Goal: Find contact information: Find contact information

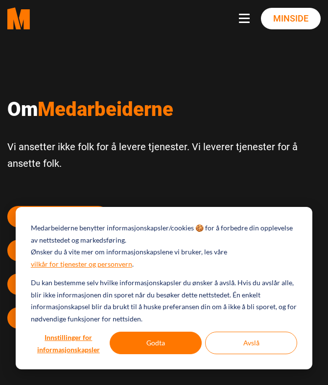
scroll to position [25, 0]
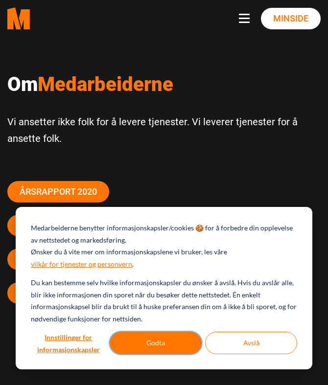
click at [163, 346] on button "Godta" at bounding box center [156, 343] width 92 height 22
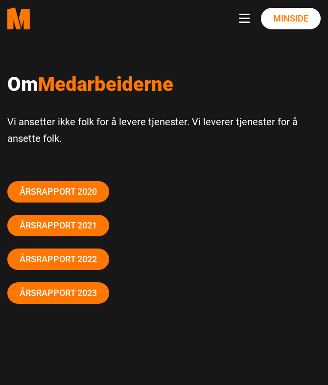
scroll to position [0, 0]
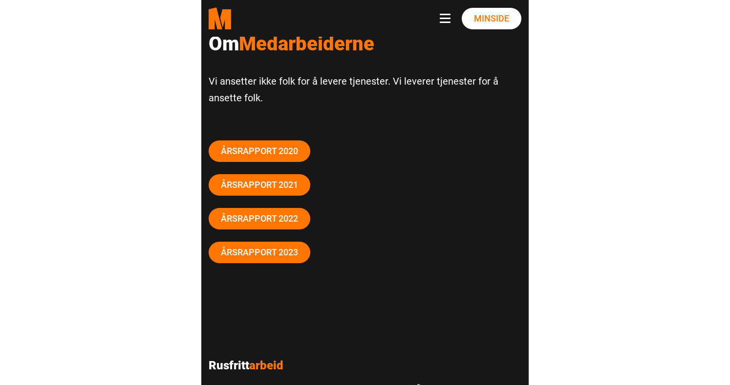
scroll to position [104, 0]
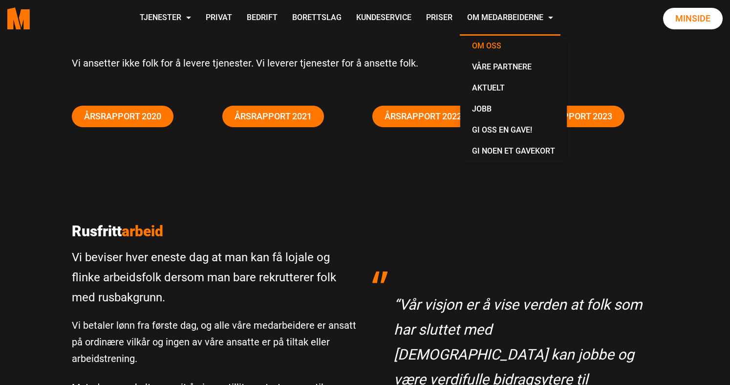
click at [327, 47] on link "Om oss" at bounding box center [513, 46] width 99 height 21
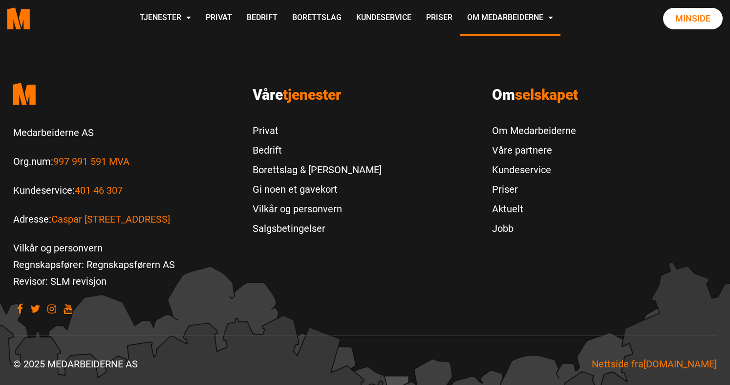
scroll to position [3127, 0]
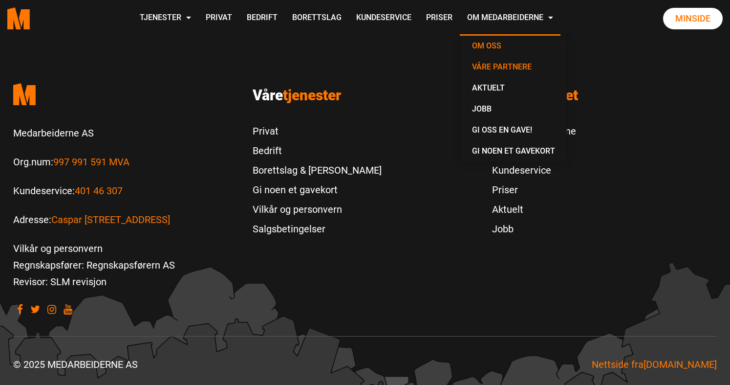
click at [556, 70] on link "Våre partnere" at bounding box center [513, 67] width 99 height 21
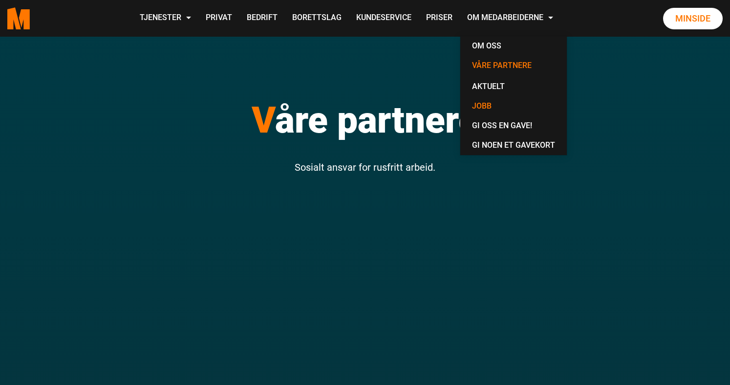
click at [551, 106] on link "Jobb" at bounding box center [513, 106] width 99 height 20
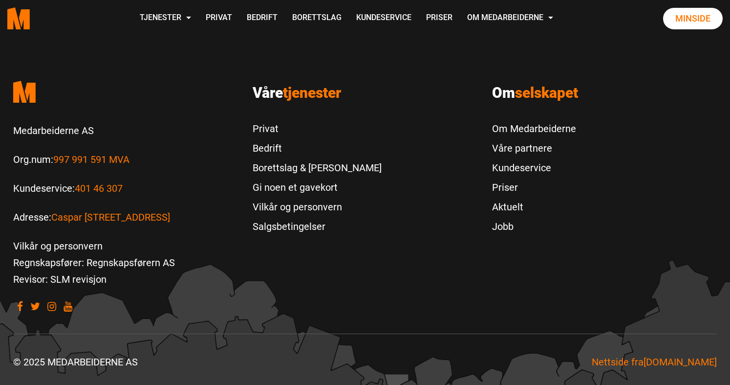
scroll to position [1016, 0]
click at [504, 209] on link "Aktuelt" at bounding box center [534, 207] width 84 height 20
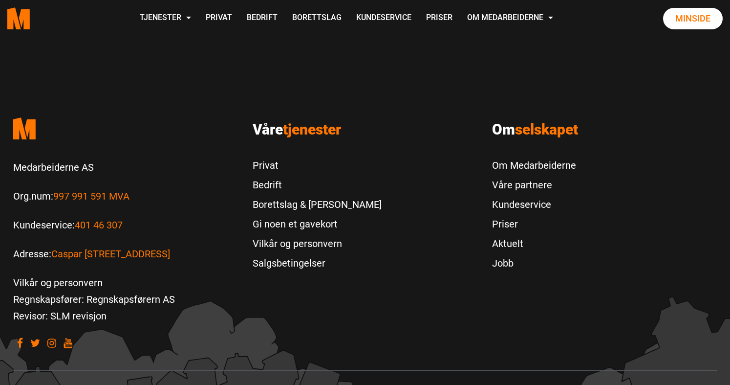
scroll to position [8345, 0]
click at [536, 156] on link "Om Medarbeiderne" at bounding box center [534, 166] width 84 height 20
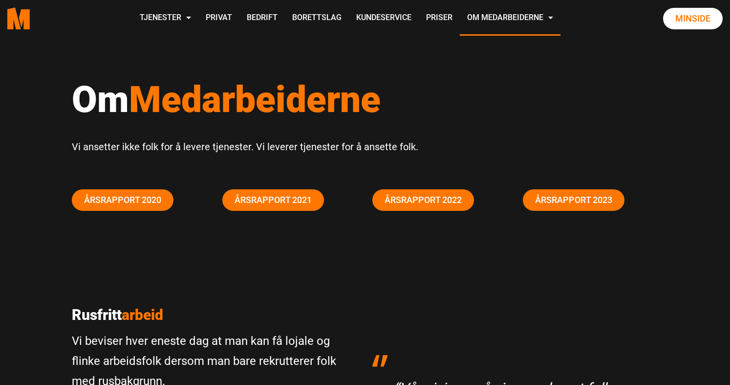
scroll to position [32, 0]
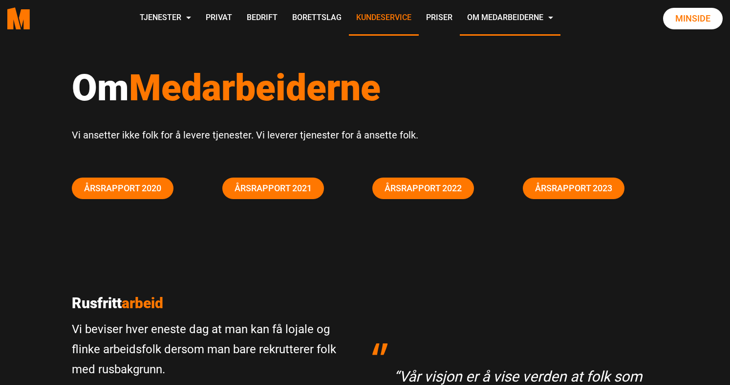
click at [419, 18] on link "Kundeservice" at bounding box center [384, 18] width 70 height 35
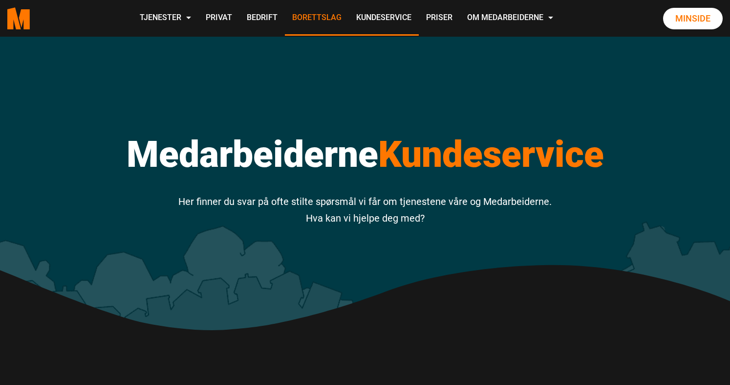
click at [349, 19] on link "Borettslag" at bounding box center [317, 18] width 64 height 35
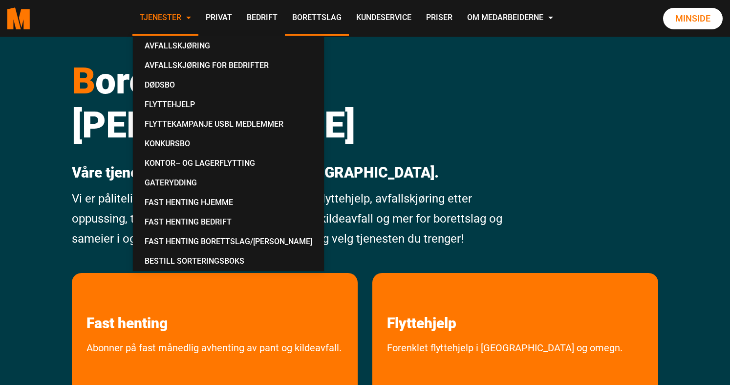
click at [199, 20] on link "Tjenester" at bounding box center [166, 18] width 66 height 35
click at [276, 200] on link "Fast Henting Hjemme" at bounding box center [228, 203] width 183 height 20
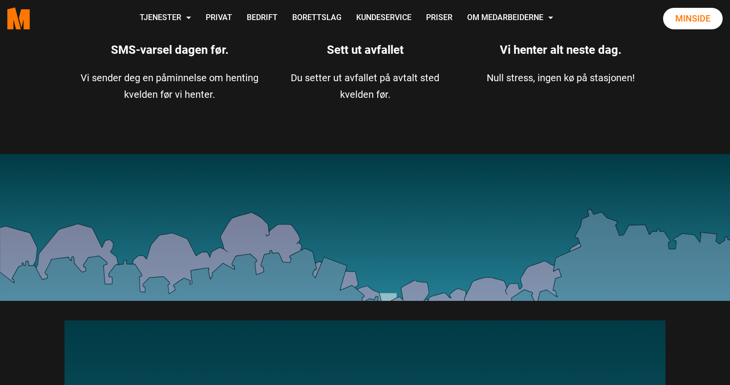
scroll to position [877, 0]
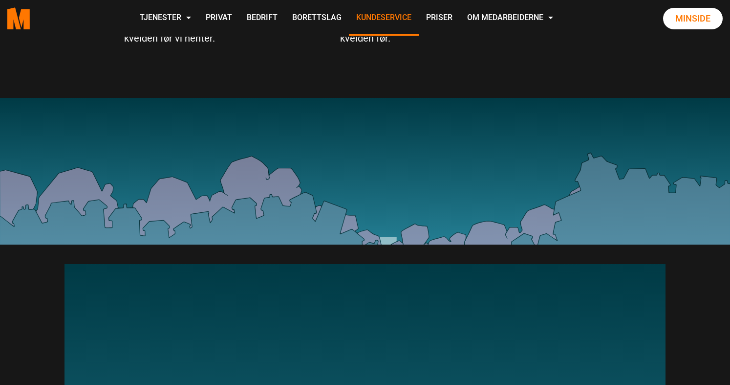
click at [419, 16] on link "Kundeservice" at bounding box center [384, 18] width 70 height 35
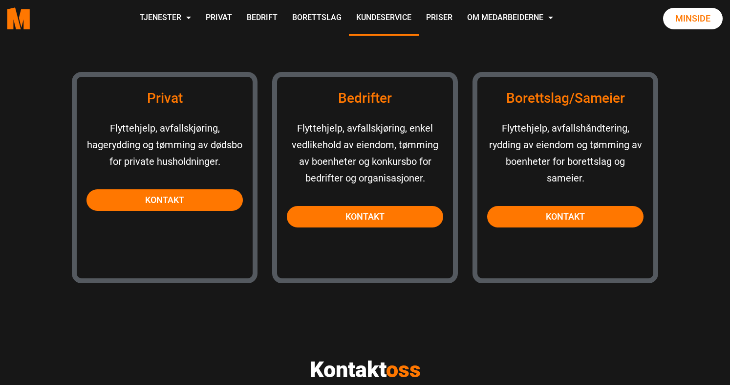
scroll to position [915, 0]
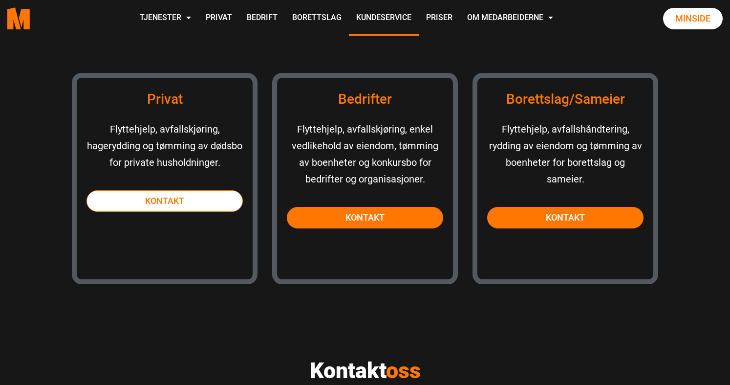
click at [165, 198] on link "Kontakt" at bounding box center [165, 201] width 156 height 22
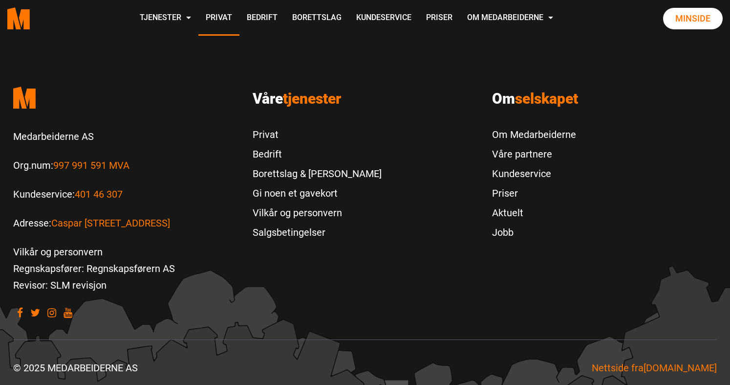
scroll to position [1037, 0]
